Goal: Register for event/course

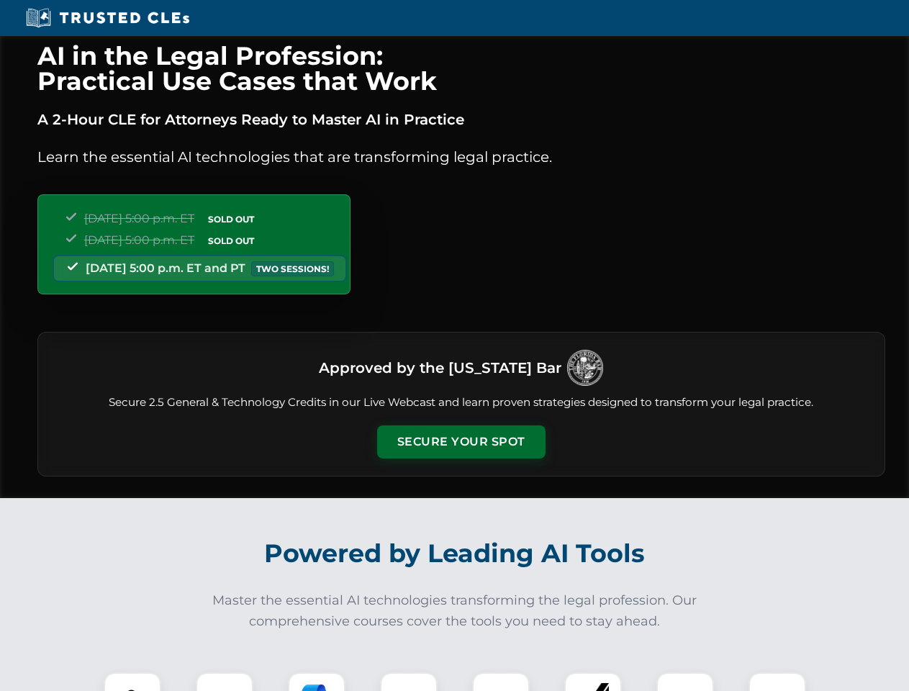
click at [461, 442] on button "Secure Your Spot" at bounding box center [461, 441] width 168 height 33
click at [132, 682] on img at bounding box center [133, 701] width 42 height 42
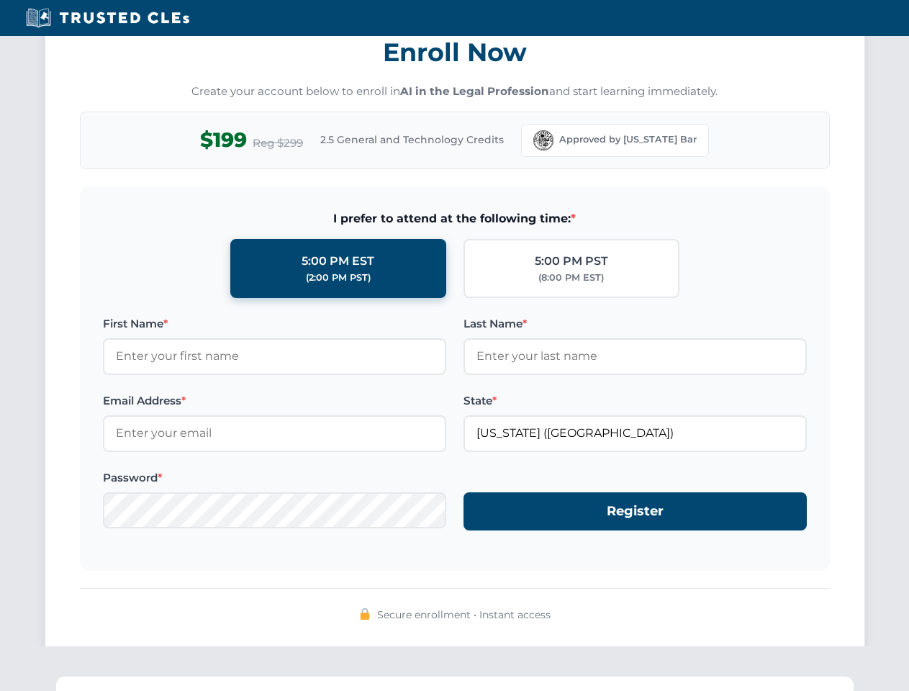
scroll to position [1413, 0]
